Goal: Information Seeking & Learning: Check status

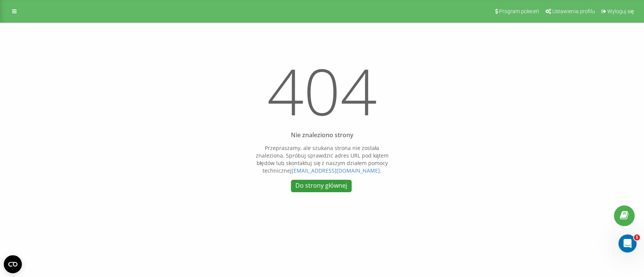
click at [328, 186] on link "Do strony głównej" at bounding box center [321, 186] width 61 height 12
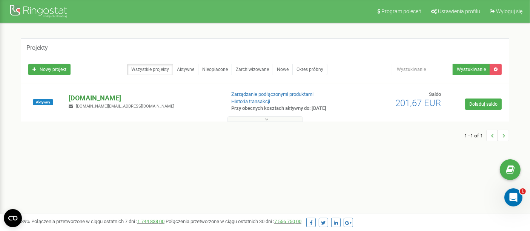
click at [97, 97] on p "[DOMAIN_NAME]" at bounding box center [144, 98] width 150 height 10
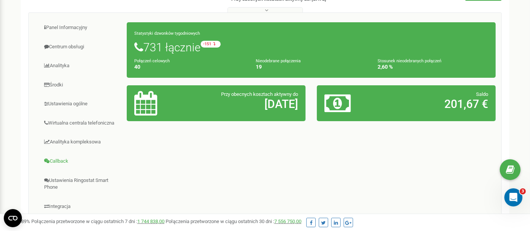
scroll to position [42, 0]
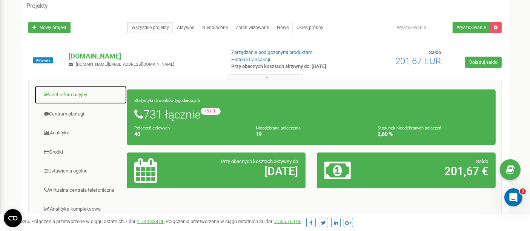
click at [68, 94] on link "Panel Informacyjny" at bounding box center [80, 95] width 93 height 18
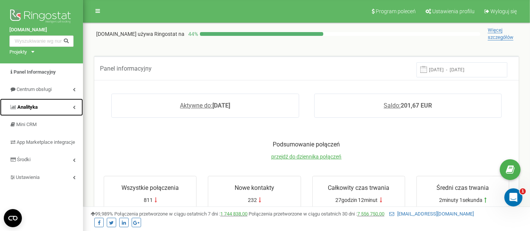
click at [26, 108] on span "Analityka" at bounding box center [27, 107] width 20 height 6
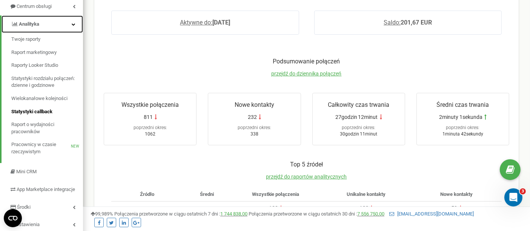
scroll to position [84, 0]
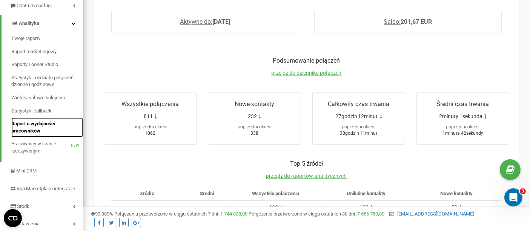
click at [21, 129] on span "Raport o wydajności pracowników" at bounding box center [45, 127] width 68 height 14
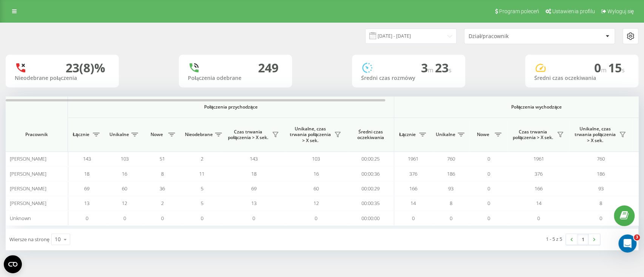
click at [502, 110] on span "Połączenia wychodzące" at bounding box center [536, 107] width 249 height 6
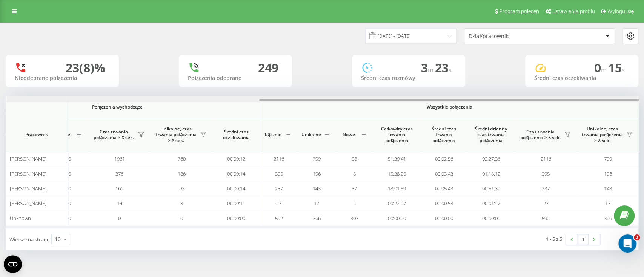
scroll to position [0, 420]
drag, startPoint x: 367, startPoint y: 101, endPoint x: 643, endPoint y: 98, distance: 275.6
click at [643, 98] on div "20.07.2025 - 20.08.2025 Dział/pracownik 23 (8)% Nieodebrane połączenia 249 Połą…" at bounding box center [322, 144] width 644 height 243
click at [399, 35] on input "[DATE] - [DATE]" at bounding box center [410, 36] width 91 height 15
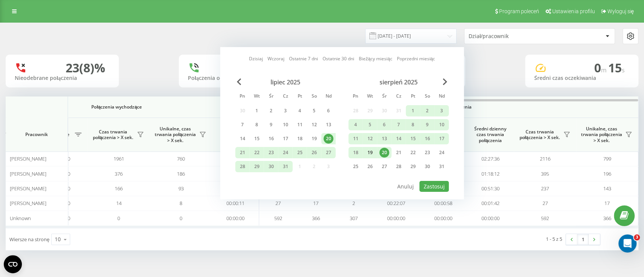
click at [371, 152] on div "19" at bounding box center [370, 153] width 10 height 10
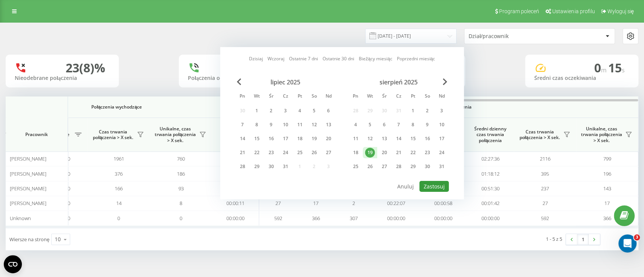
click at [432, 182] on button "Zastosuj" at bounding box center [433, 186] width 29 height 11
type input "19.08.2025 - 19.08.2025"
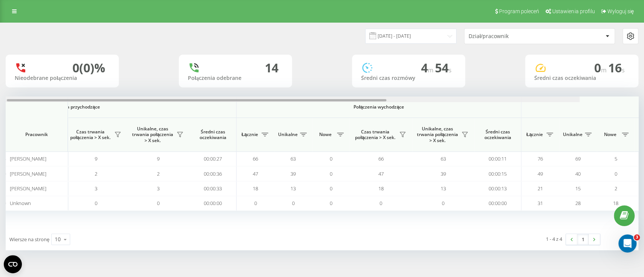
scroll to position [0, 420]
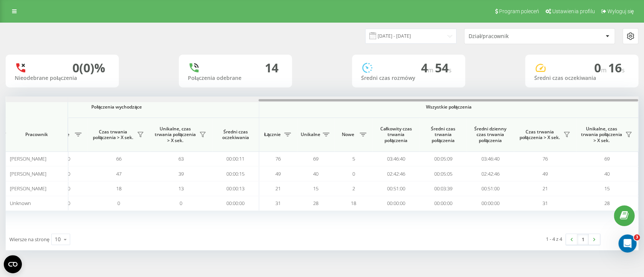
drag, startPoint x: 378, startPoint y: 101, endPoint x: 643, endPoint y: 108, distance: 265.2
click at [643, 108] on div "19.08.2025 - 19.08.2025 Dział/pracownik 0 (0)% Nieodebrane połączenia 14 Połącz…" at bounding box center [322, 144] width 644 height 243
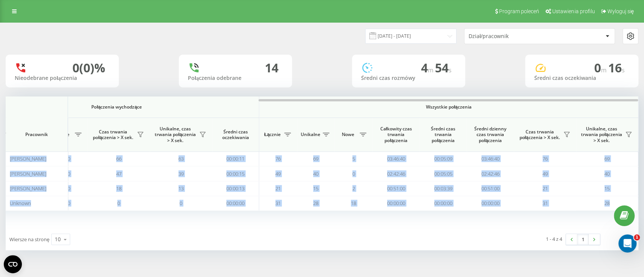
drag, startPoint x: 560, startPoint y: 91, endPoint x: 643, endPoint y: 91, distance: 82.2
click at [643, 91] on div "19.08.2025 - 19.08.2025 Dział/pracownik 0 (0)% Nieodebrane połączenia 14 Połącz…" at bounding box center [322, 144] width 644 height 243
